Goal: Transaction & Acquisition: Download file/media

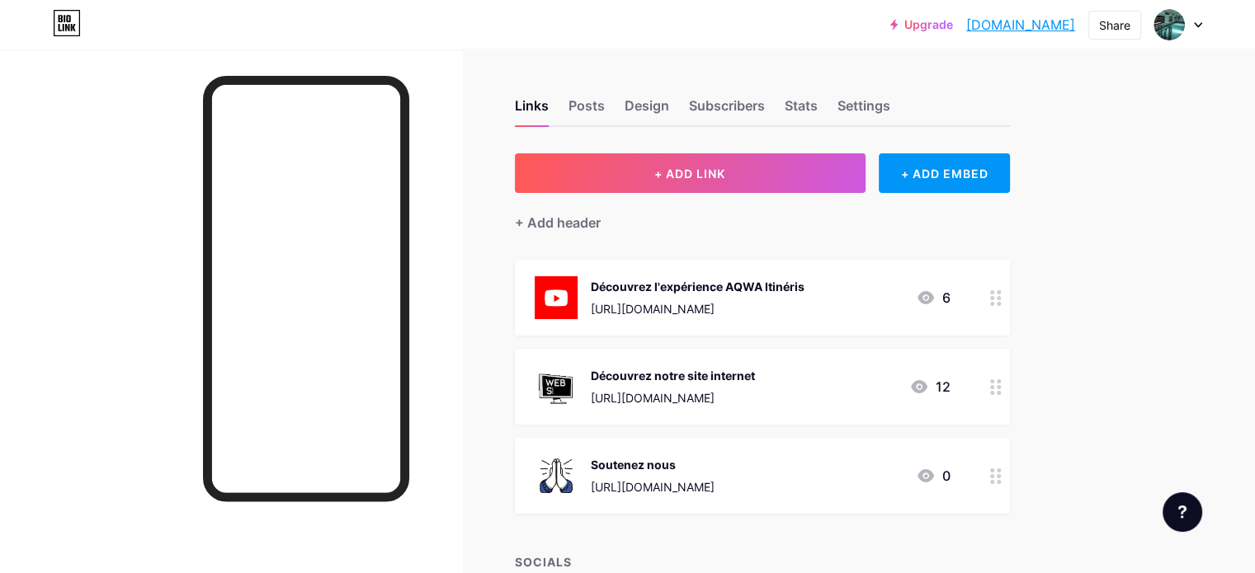
click at [1220, 185] on div "Upgrade aqwaitinerisfra... [DOMAIN_NAME] Share Switch accounts AQWA Itinéris [G…" at bounding box center [627, 501] width 1255 height 1003
click at [1114, 26] on div "Share" at bounding box center [1114, 25] width 31 height 17
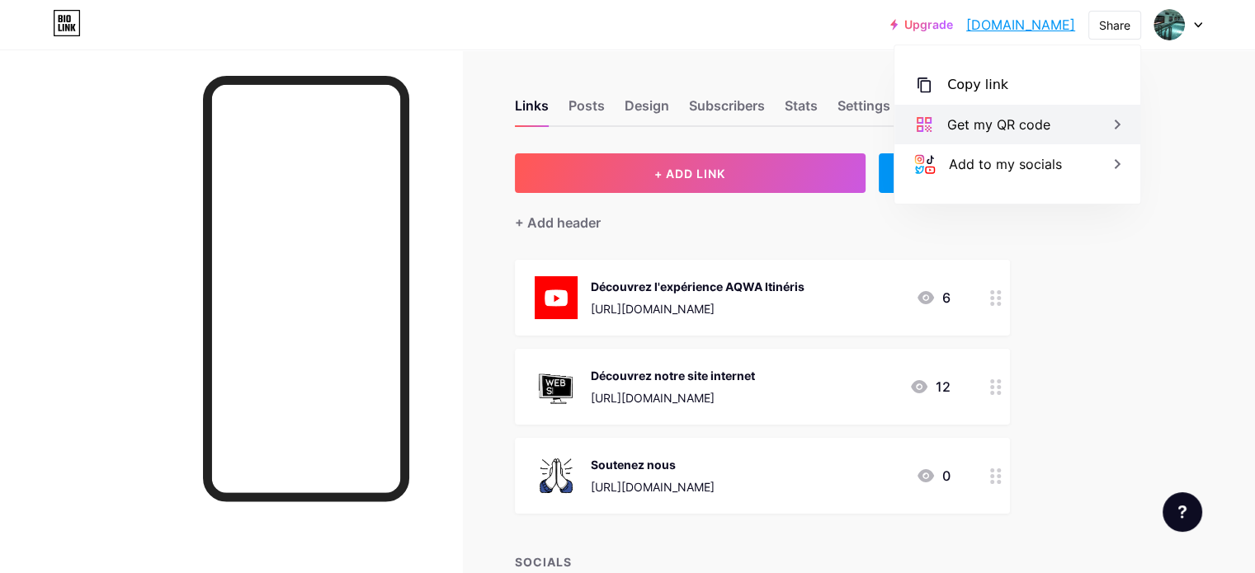
click at [1081, 120] on div "Get my QR code" at bounding box center [1017, 125] width 246 height 40
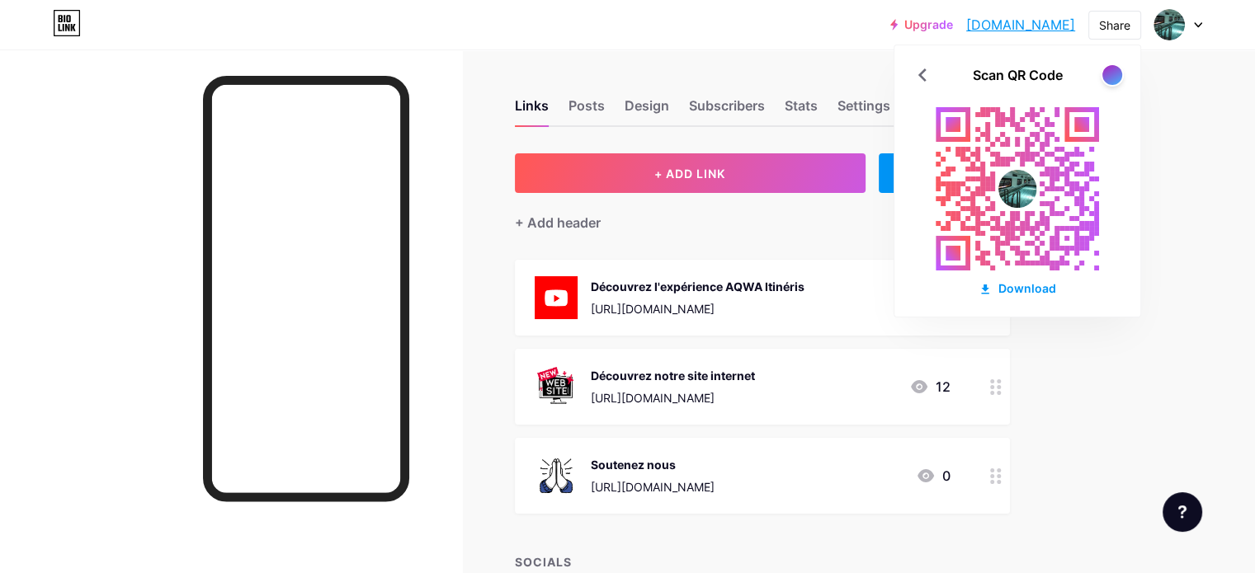
click at [1114, 87] on div "Scan QR Code Download" at bounding box center [1017, 180] width 246 height 271
click at [1109, 75] on div at bounding box center [1112, 74] width 21 height 21
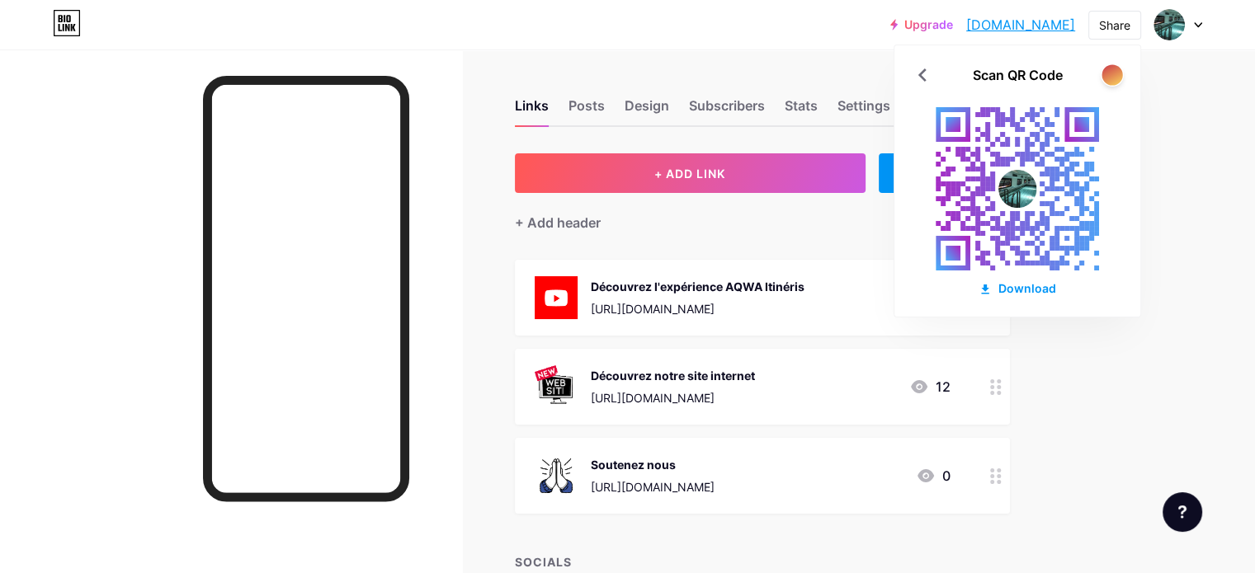
click at [1109, 75] on div at bounding box center [1112, 74] width 21 height 21
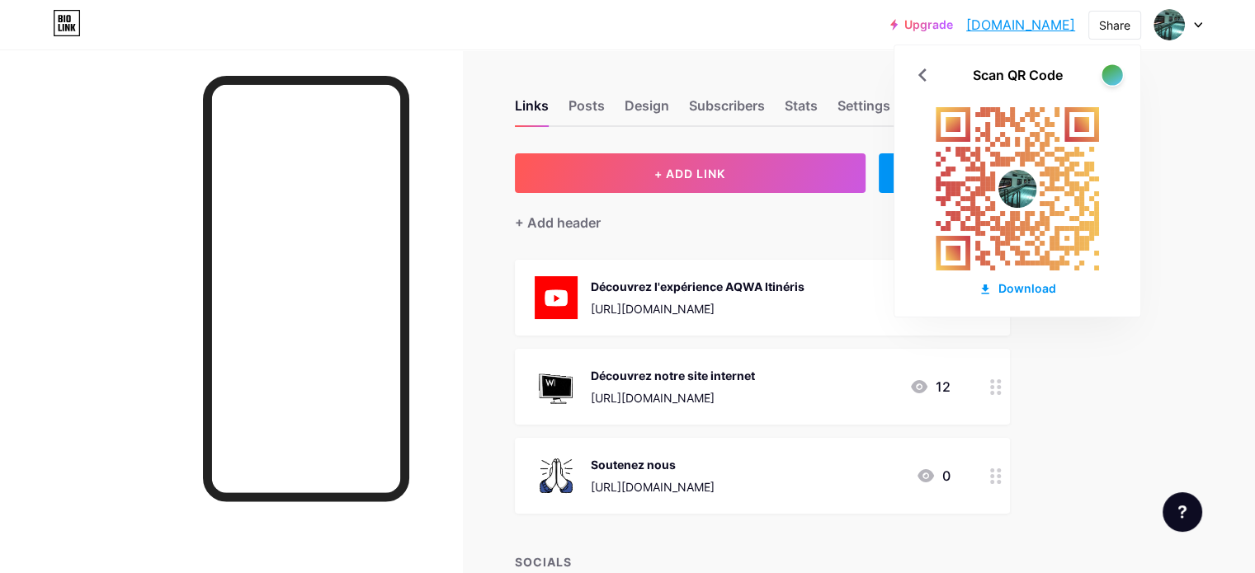
click at [1109, 75] on div at bounding box center [1112, 74] width 21 height 21
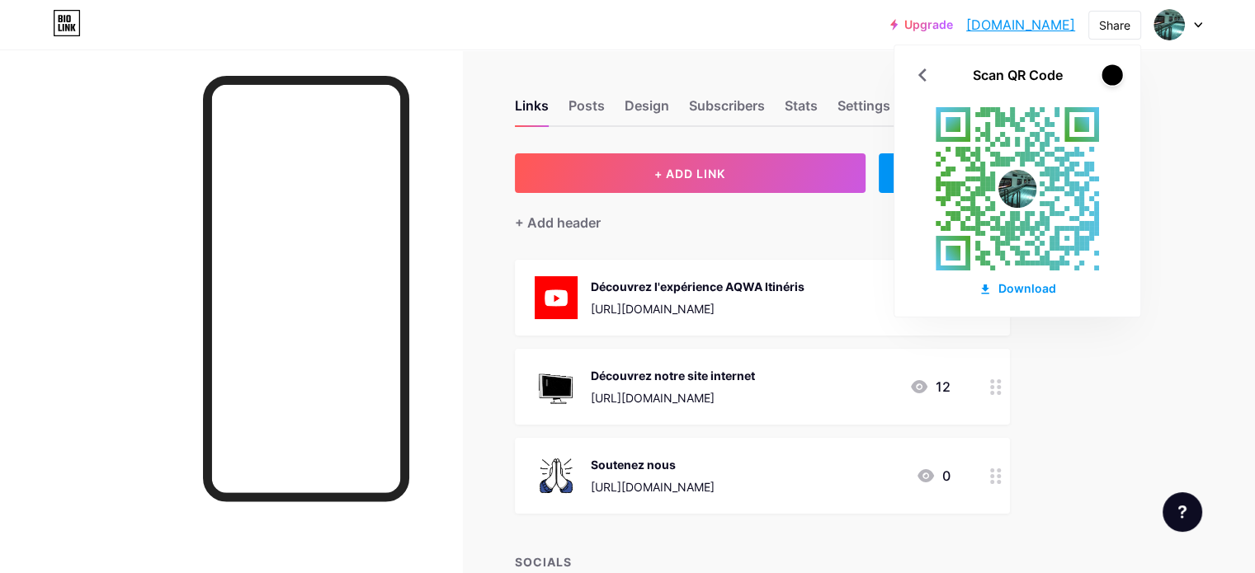
click at [1109, 75] on div at bounding box center [1112, 74] width 21 height 21
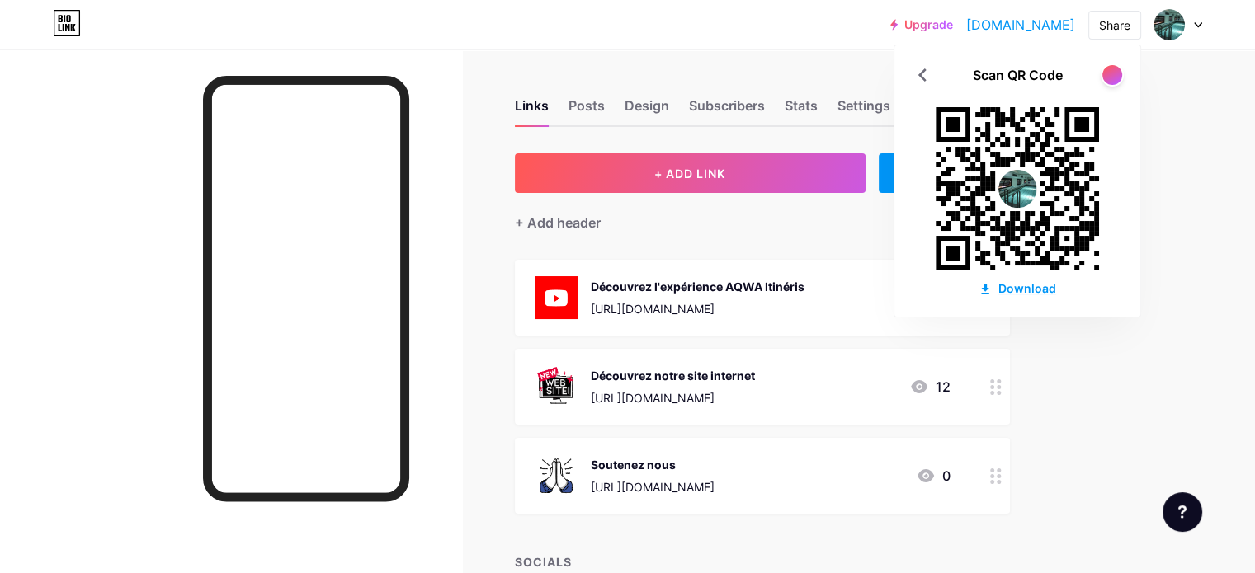
click at [1021, 292] on div "Download" at bounding box center [1018, 288] width 78 height 17
click at [1244, 356] on div "Upgrade aqwaitinerisfra... [DOMAIN_NAME] Share Scan QR Code Download Switch acc…" at bounding box center [627, 501] width 1255 height 1003
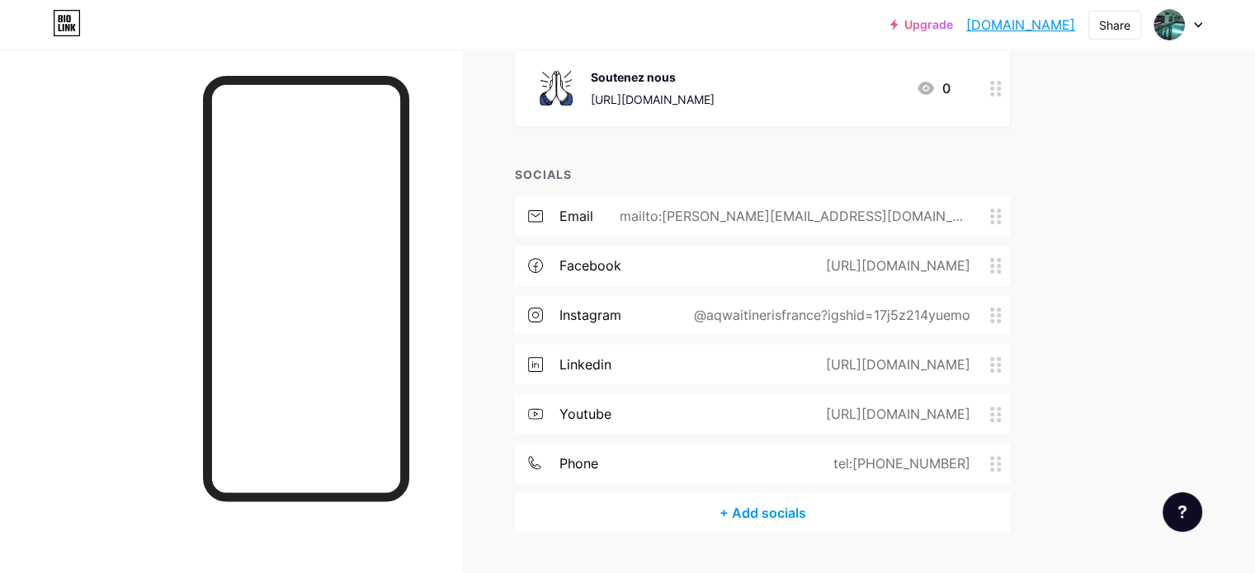
scroll to position [428, 0]
